Goal: Information Seeking & Learning: Learn about a topic

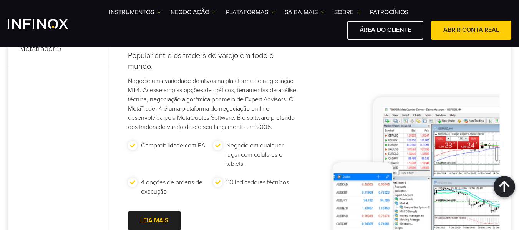
scroll to position [461, 0]
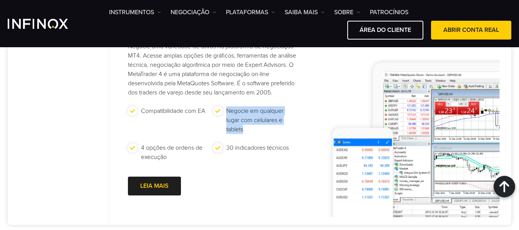
drag, startPoint x: 227, startPoint y: 118, endPoint x: 281, endPoint y: 135, distance: 56.2
click at [281, 134] on p "Negocie em qualquer lugar com celulares e tablets" at bounding box center [260, 120] width 68 height 28
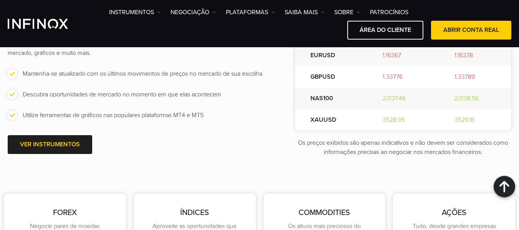
scroll to position [1076, 0]
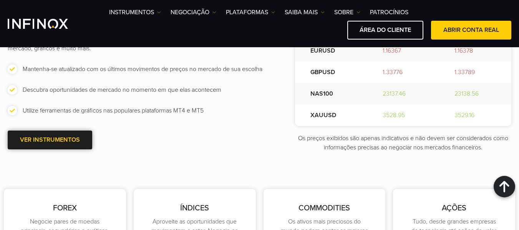
click at [50, 140] on span at bounding box center [50, 140] width 0 height 0
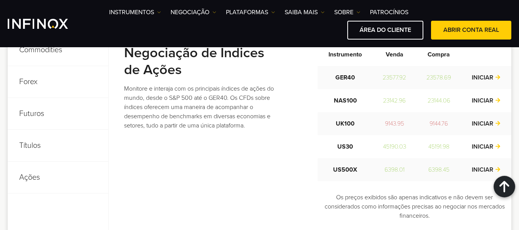
scroll to position [346, 0]
